Goal: Check status: Check status

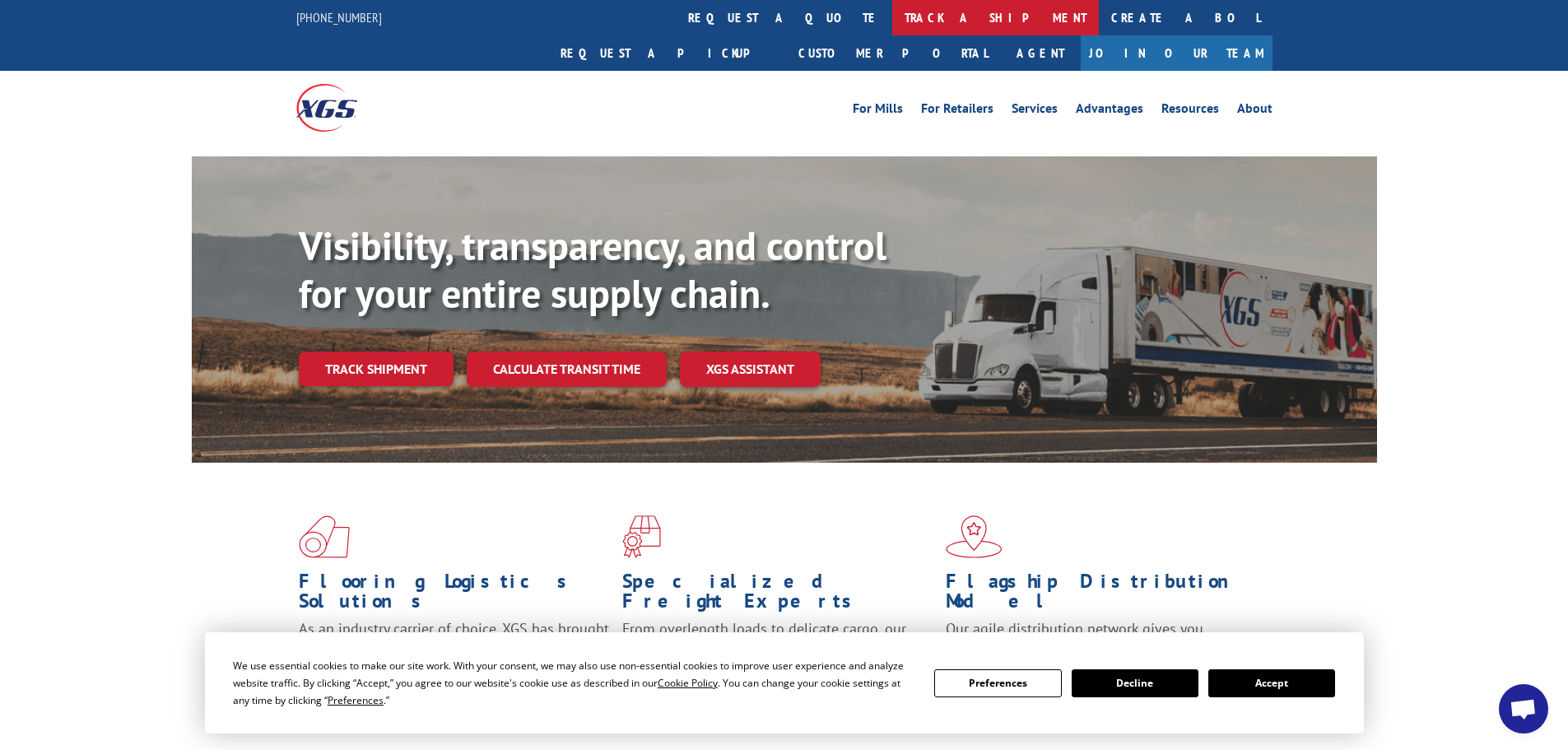
click at [892, 12] on link "track a shipment" at bounding box center [995, 17] width 207 height 36
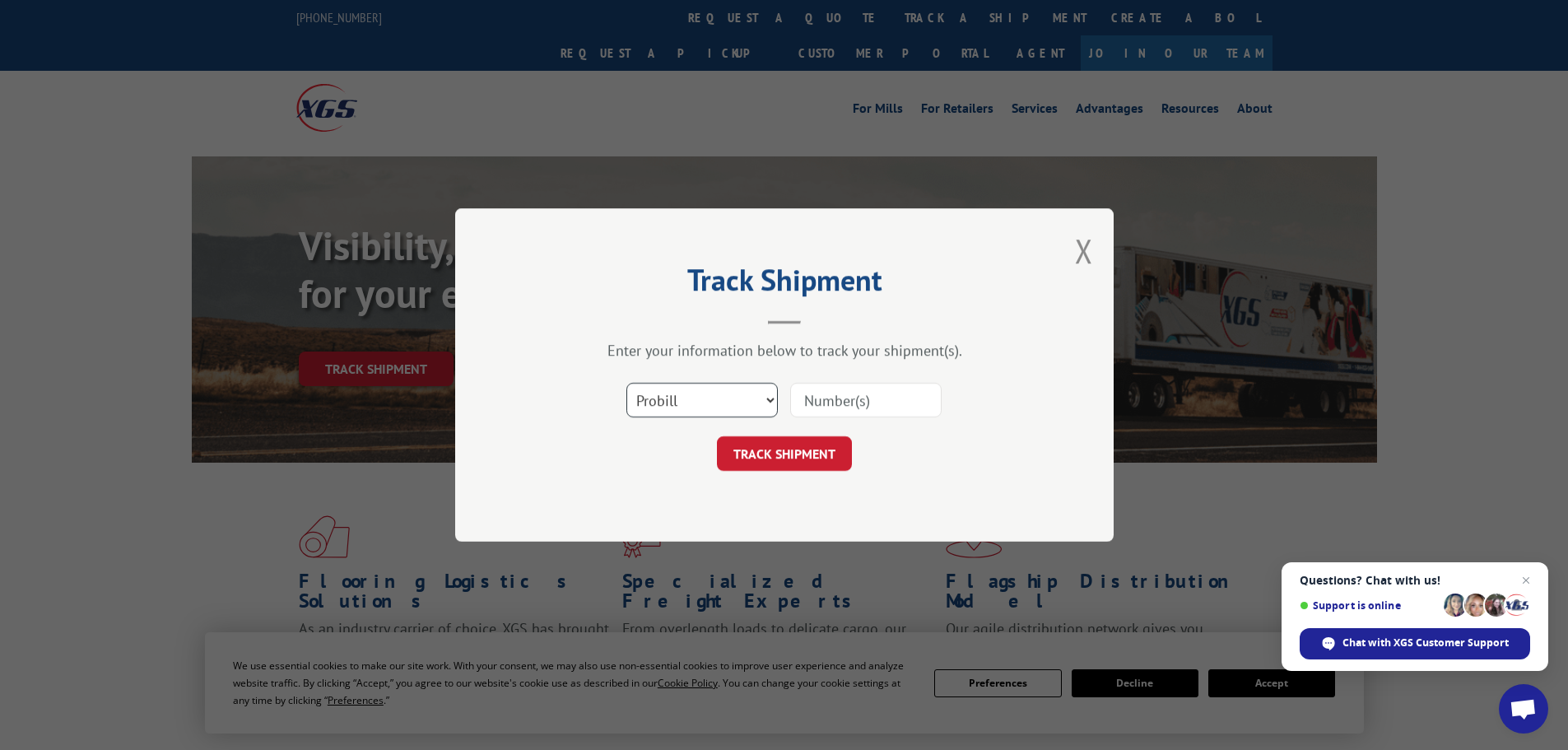
click at [691, 410] on select "Select category... Probill BOL PO" at bounding box center [702, 400] width 151 height 35
select select "po"
click at [626, 382] on select "Select category... Probill BOL PO" at bounding box center [702, 400] width 151 height 35
click at [874, 402] on input at bounding box center [866, 400] width 151 height 35
paste input "17524989"
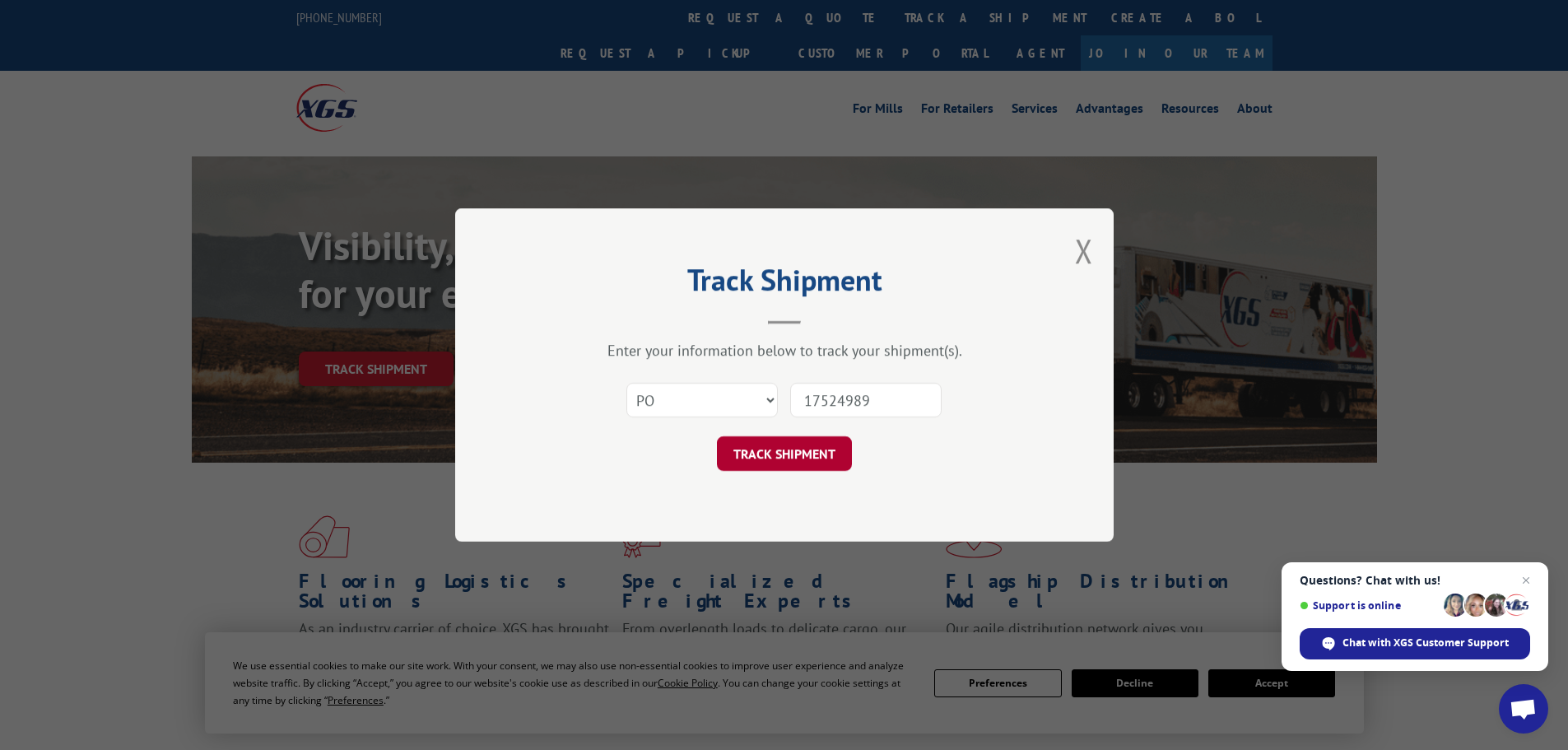
type input "17524989"
click at [788, 458] on button "TRACK SHIPMENT" at bounding box center [784, 454] width 135 height 35
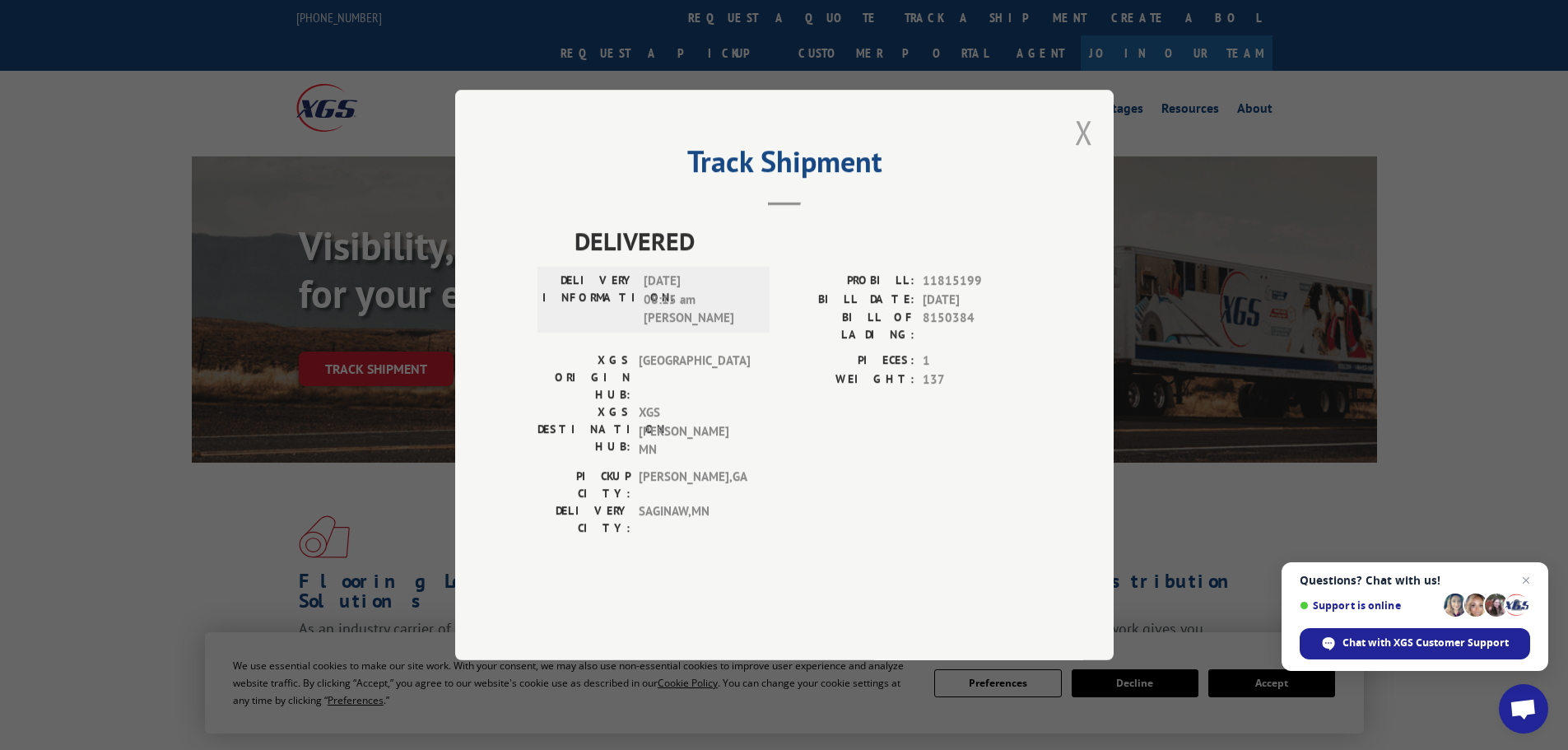
click at [1079, 154] on button "Close modal" at bounding box center [1084, 132] width 18 height 44
